Goal: Task Accomplishment & Management: Complete application form

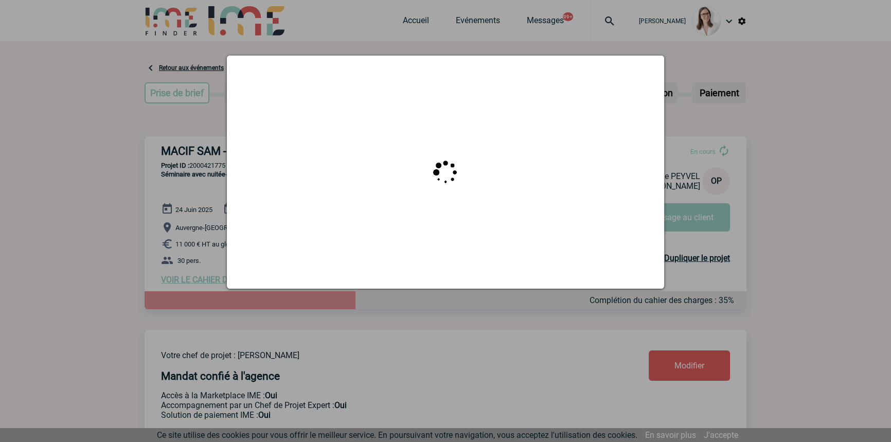
click at [585, 28] on div at bounding box center [445, 221] width 891 height 442
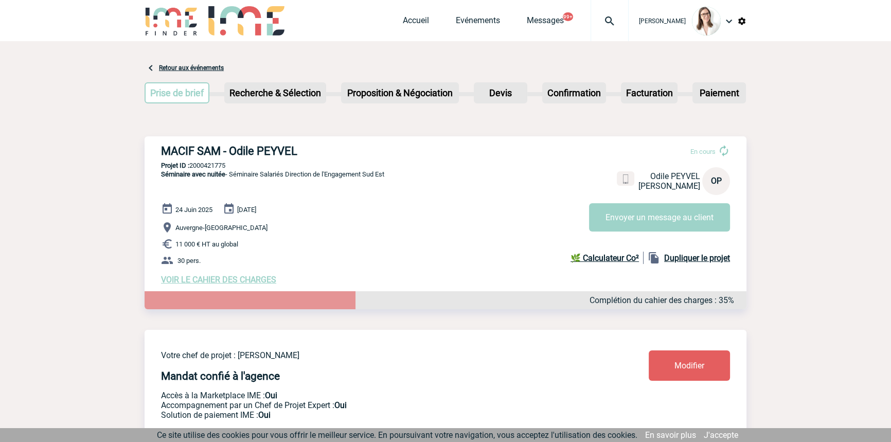
click at [594, 30] on div at bounding box center [610, 20] width 38 height 41
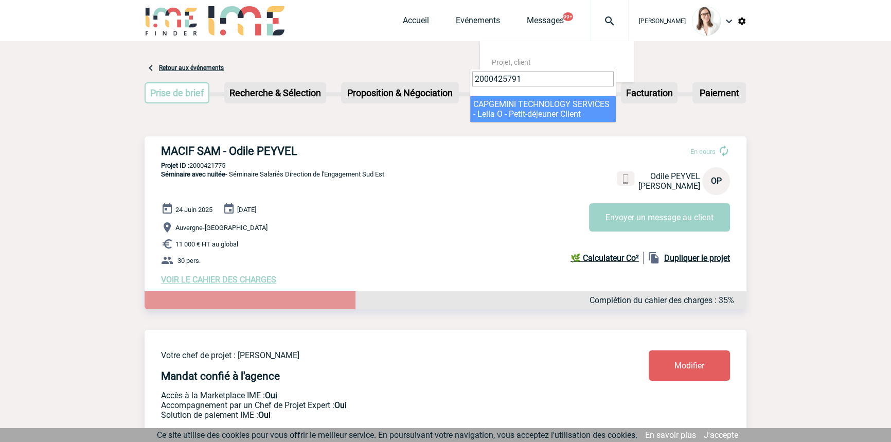
type input "2000425791"
select select "25292"
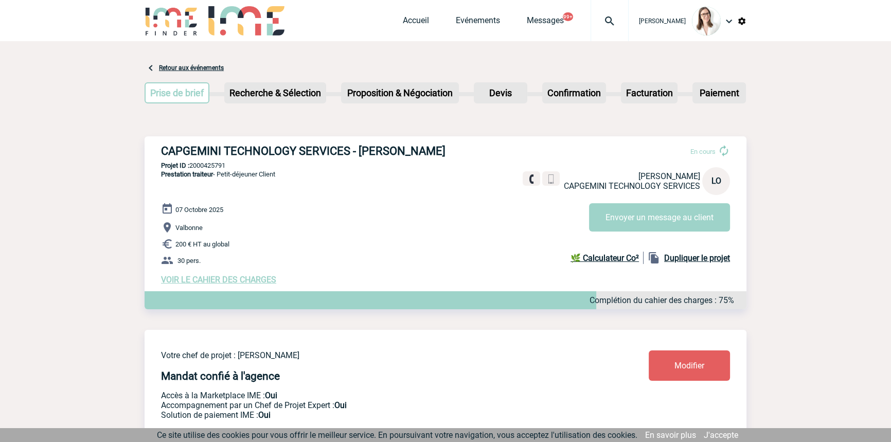
click at [256, 279] on span "VOIR LE CAHIER DES CHARGES" at bounding box center [218, 280] width 115 height 10
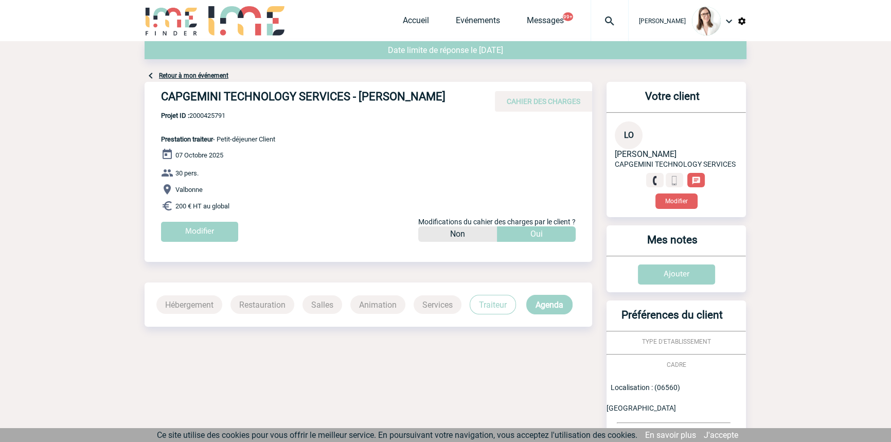
scroll to position [170, 0]
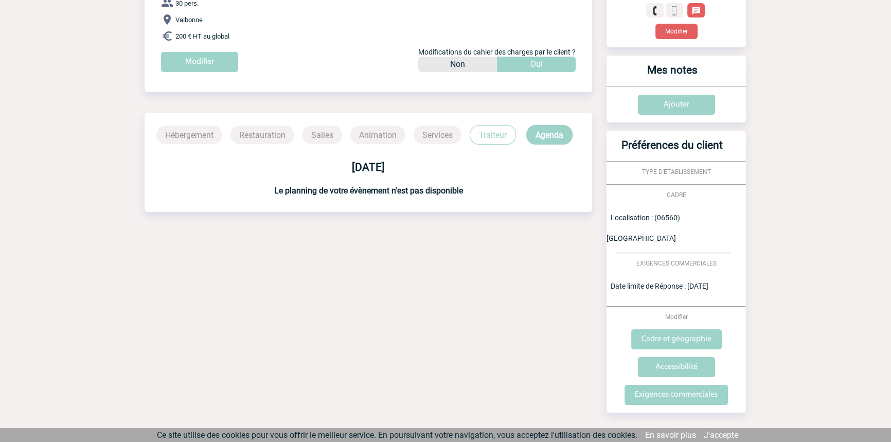
click at [481, 136] on p "Traiteur" at bounding box center [493, 135] width 46 height 20
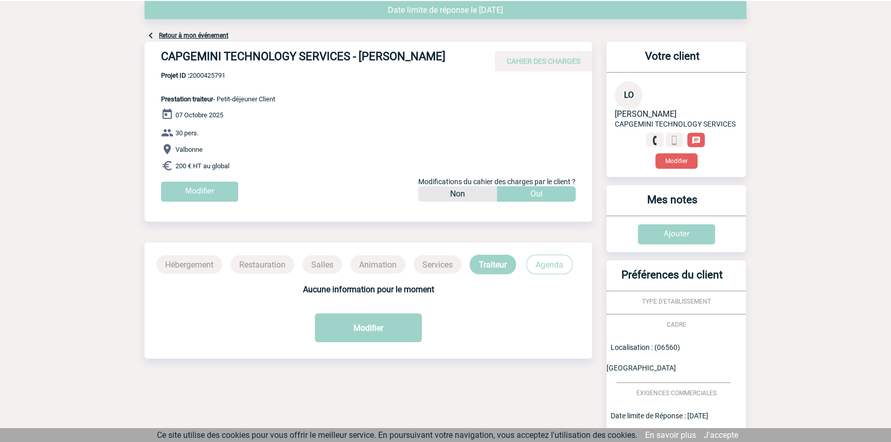
scroll to position [0, 0]
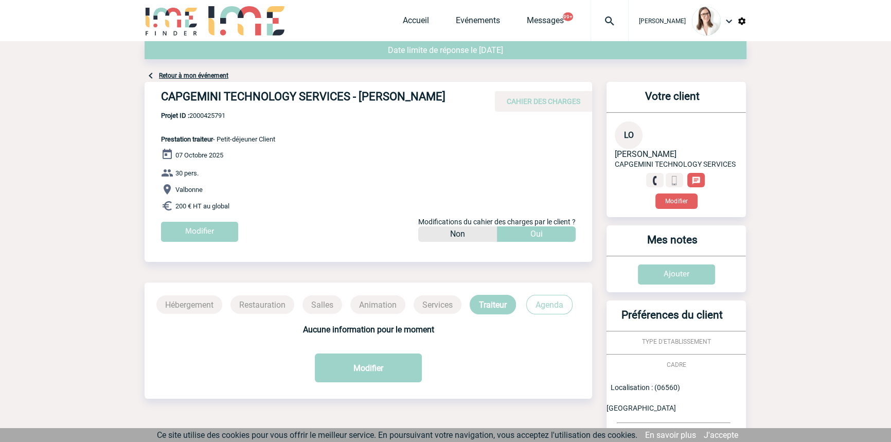
click at [211, 79] on div "Retour à mon événement" at bounding box center [446, 61] width 602 height 41
click at [212, 76] on link "Retour à mon événement" at bounding box center [193, 75] width 69 height 7
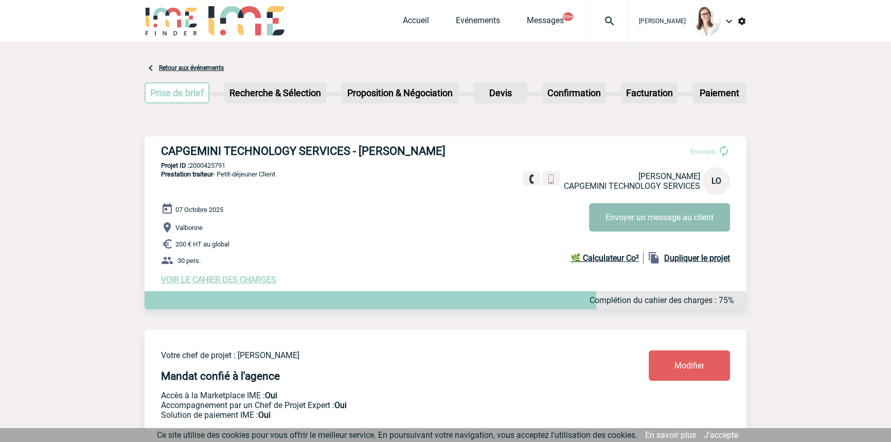
click at [682, 212] on button "Envoyer un message au client" at bounding box center [659, 217] width 141 height 28
click at [592, 4] on div at bounding box center [610, 20] width 38 height 41
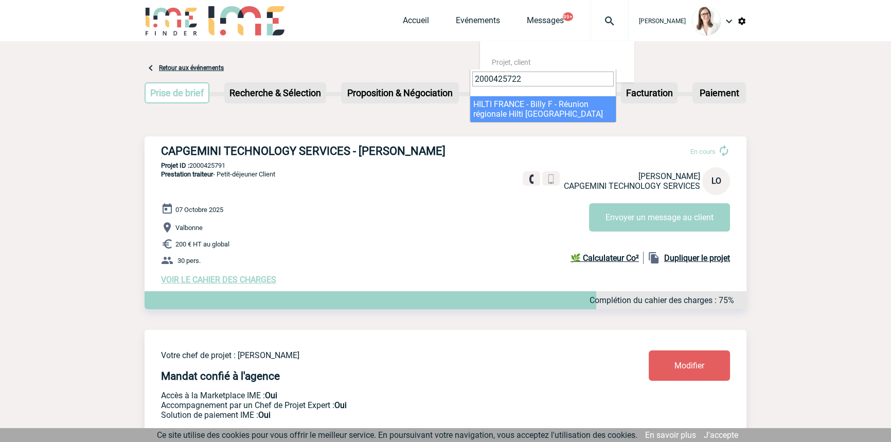
type input "2000425722"
select select "25223"
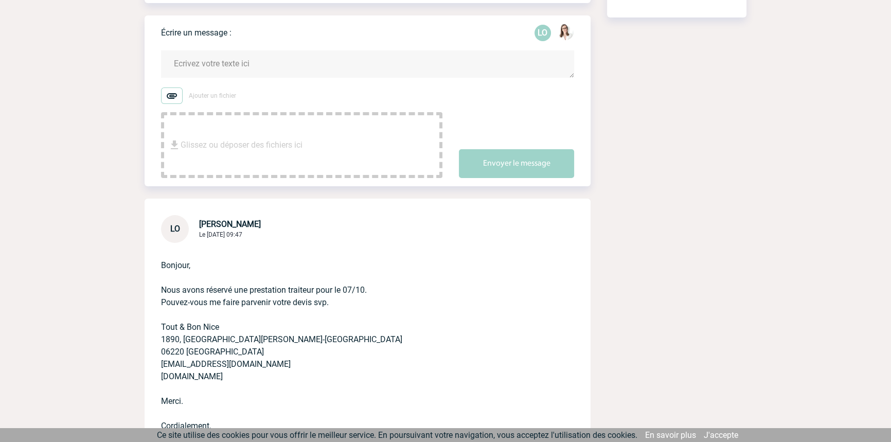
scroll to position [292, 0]
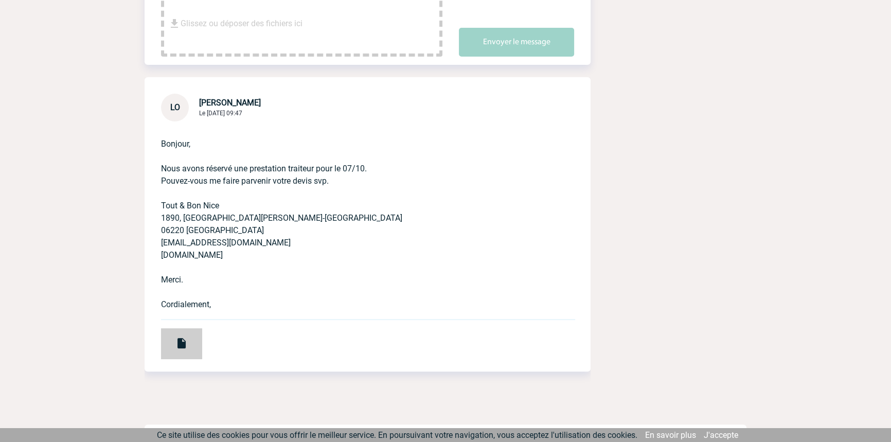
click at [184, 328] on div at bounding box center [181, 343] width 41 height 31
click at [184, 352] on div "Bonjour, Nous avons réservé une prestation traiteur pour le 07/10. Pouvez-vous …" at bounding box center [368, 246] width 446 height 250
click at [180, 337] on img at bounding box center [182, 343] width 12 height 12
drag, startPoint x: 234, startPoint y: 230, endPoint x: 160, endPoint y: 229, distance: 73.6
click at [160, 229] on div "Bonjour, Nous avons réservé une prestation traiteur pour le 07/10. Pouvez-vous …" at bounding box center [368, 246] width 446 height 250
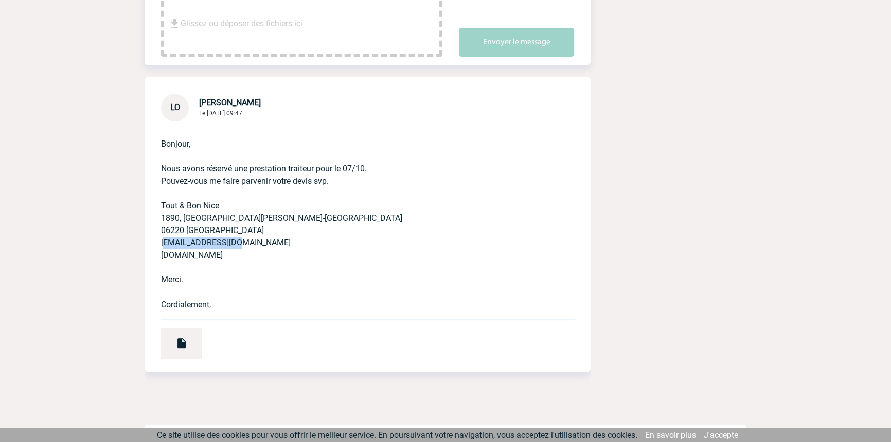
copy p "nice@toutetbon.fr"
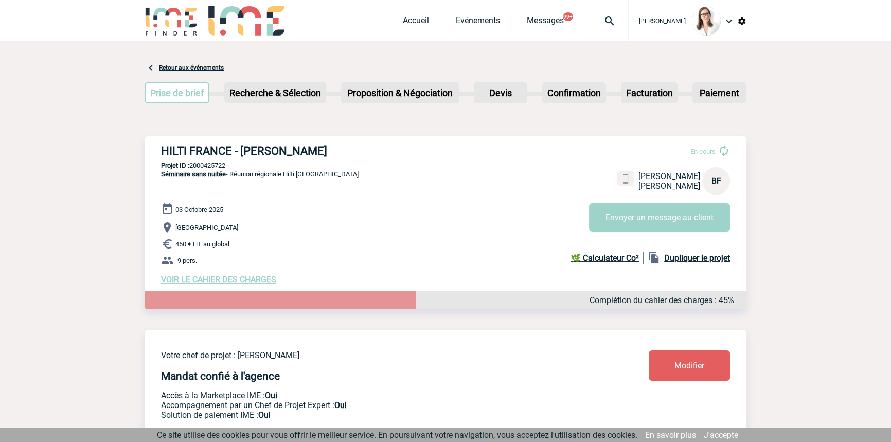
click at [241, 285] on span "VOIR LE CAHIER DES CHARGES" at bounding box center [218, 280] width 115 height 10
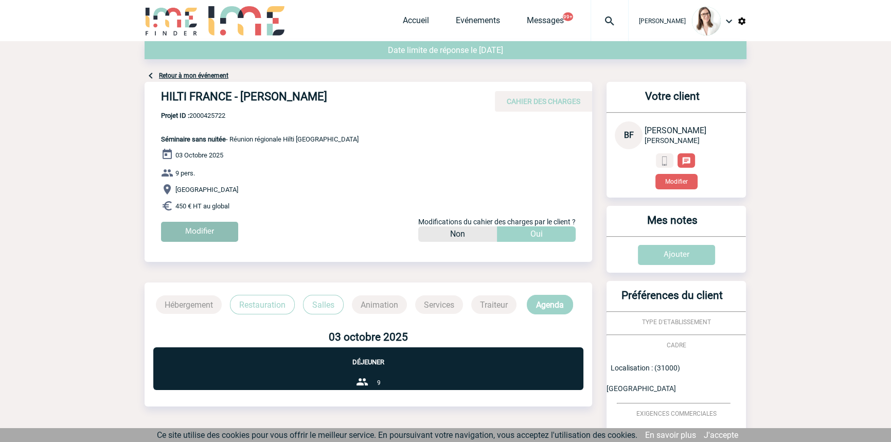
click at [175, 233] on input "Modifier" at bounding box center [199, 232] width 77 height 20
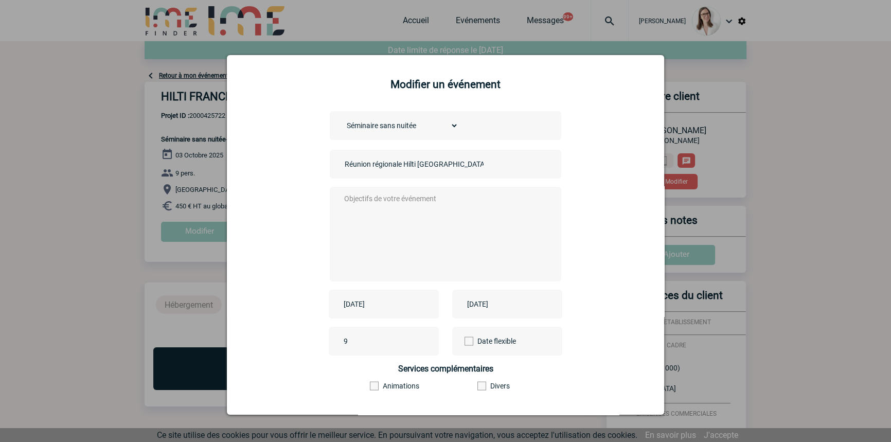
click at [366, 226] on textarea at bounding box center [443, 233] width 203 height 82
type textarea "/"
click at [437, 133] on select "Choisissez un type d'évènement Séminaire avec nuitée Séminaire sans nuitée Repa…" at bounding box center [400, 126] width 116 height 14
select select "4"
click at [342, 119] on select "Choisissez un type d'évènement Séminaire avec nuitée Séminaire sans nuitée Repa…" at bounding box center [400, 126] width 116 height 14
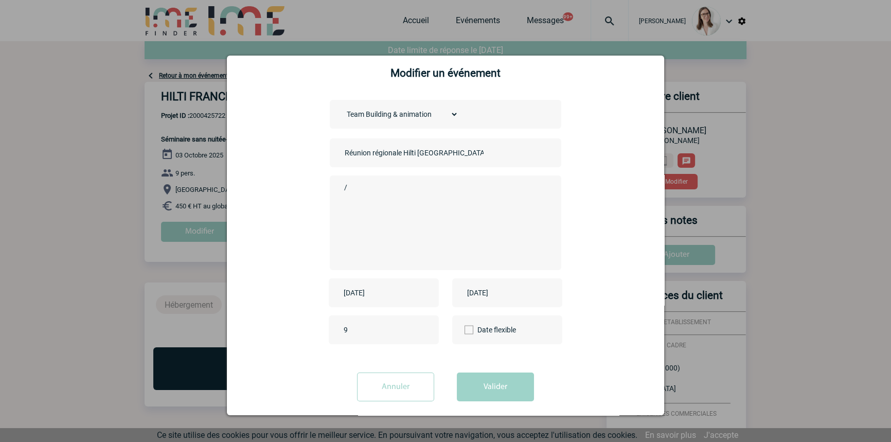
scroll to position [22, 0]
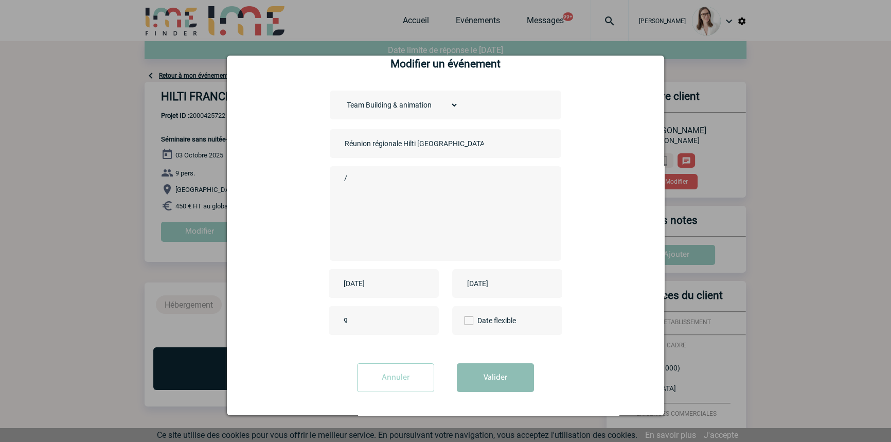
click at [494, 365] on button "Valider" at bounding box center [495, 377] width 77 height 29
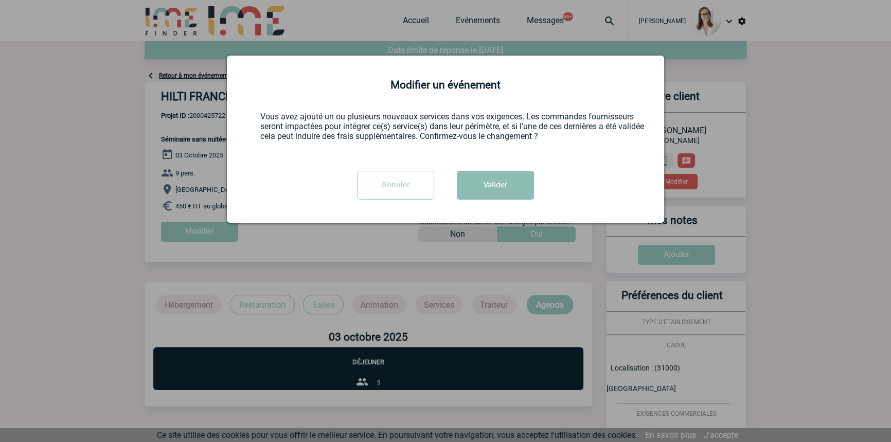
scroll to position [0, 0]
click at [496, 180] on button "Valider" at bounding box center [495, 185] width 77 height 29
